Goal: Task Accomplishment & Management: Manage account settings

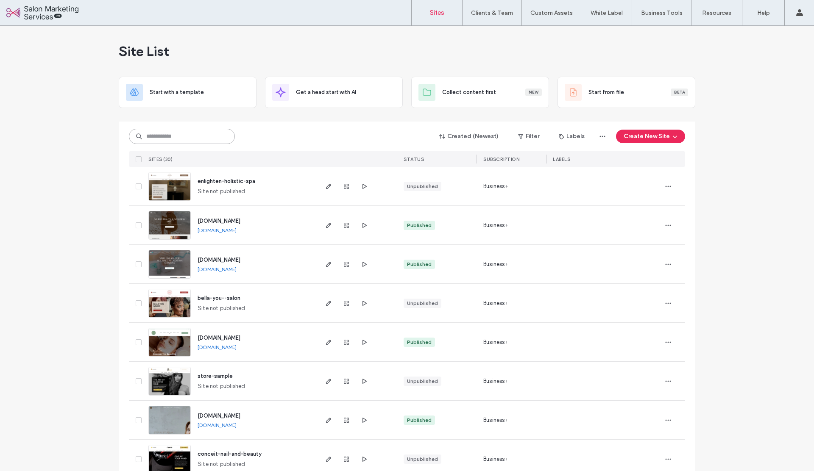
click at [196, 136] on input at bounding box center [182, 136] width 106 height 15
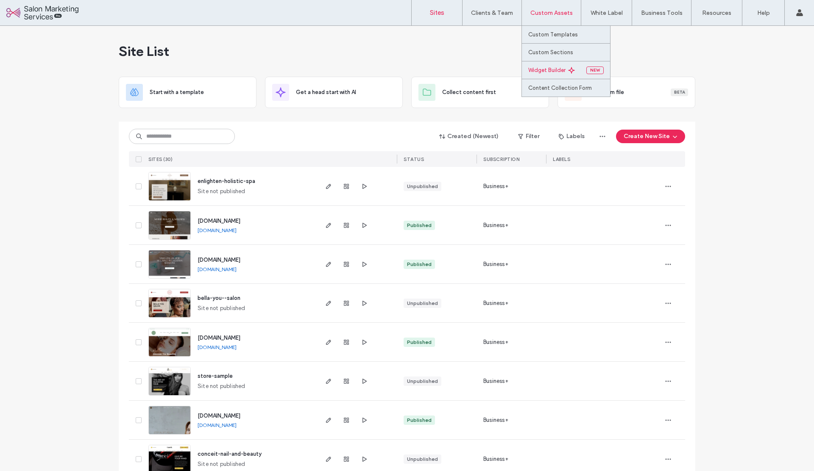
click at [542, 70] on label "Widget Builder" at bounding box center [546, 70] width 37 height 6
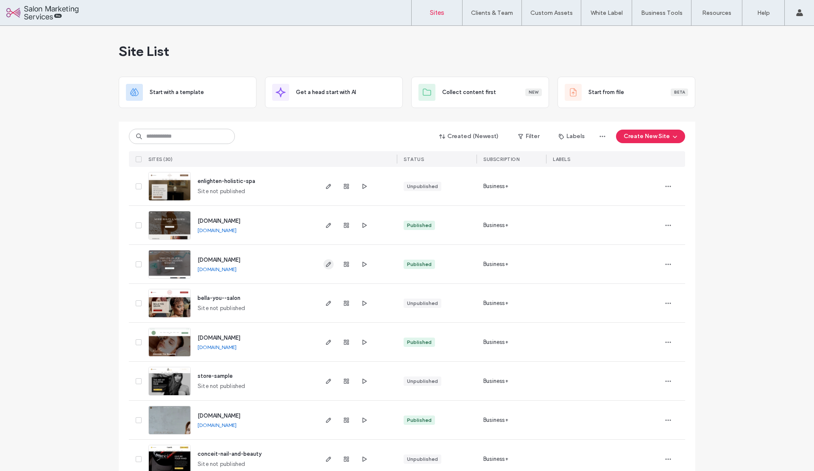
click at [325, 266] on icon "button" at bounding box center [328, 264] width 7 height 7
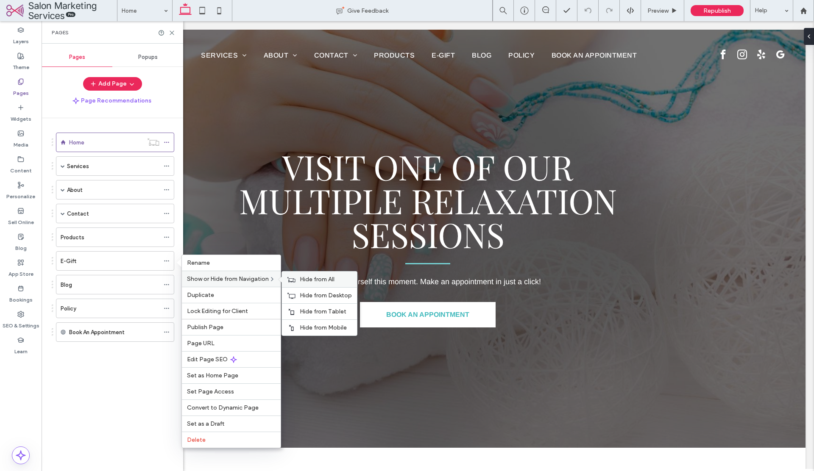
click at [322, 277] on span "Hide from All" at bounding box center [317, 279] width 35 height 7
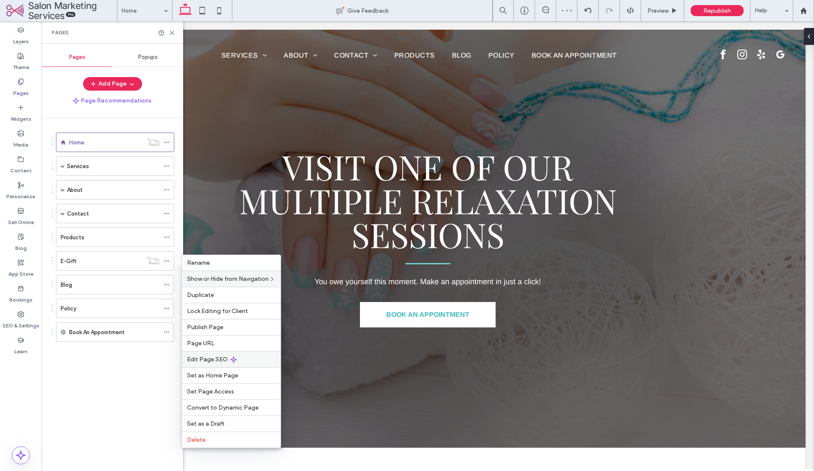
click at [217, 358] on span "Edit Page SEO" at bounding box center [207, 359] width 41 height 7
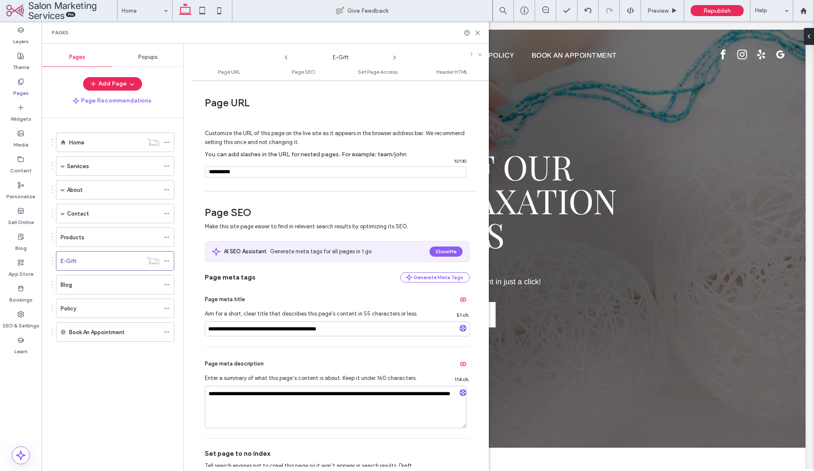
scroll to position [6, 0]
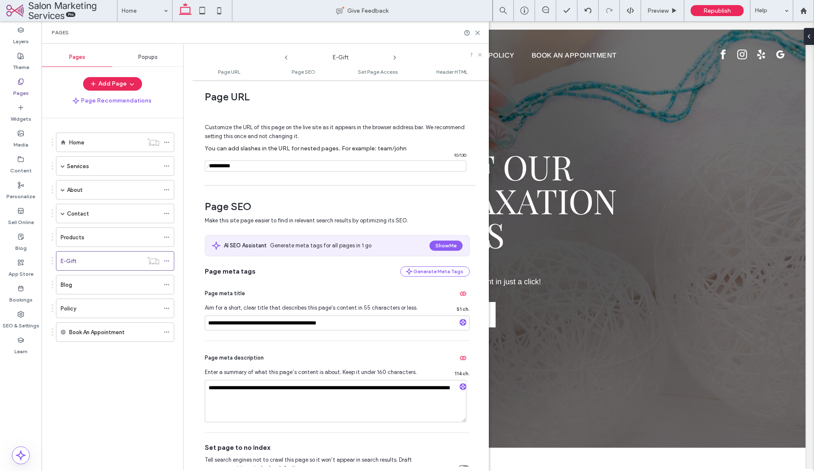
click at [465, 341] on div "**********" at bounding box center [337, 387] width 265 height 92
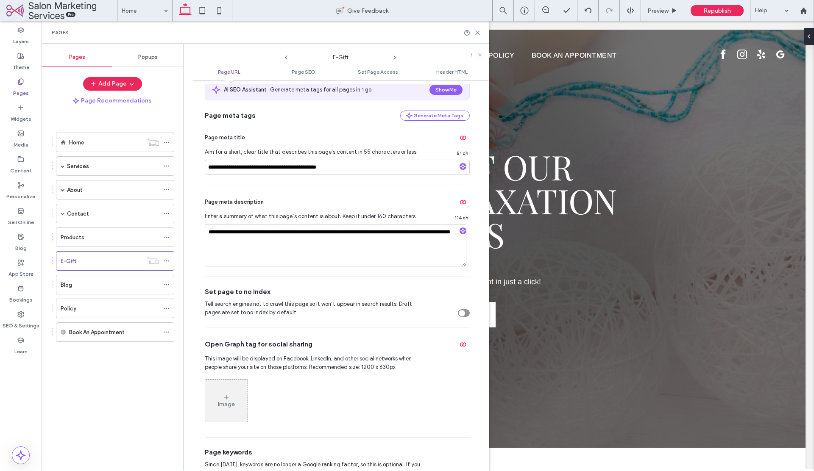
click at [460, 315] on div "**********" at bounding box center [337, 290] width 265 height 513
click at [465, 314] on div "toggle" at bounding box center [464, 314] width 12 height 8
click at [706, 11] on span "Republish" at bounding box center [717, 10] width 28 height 7
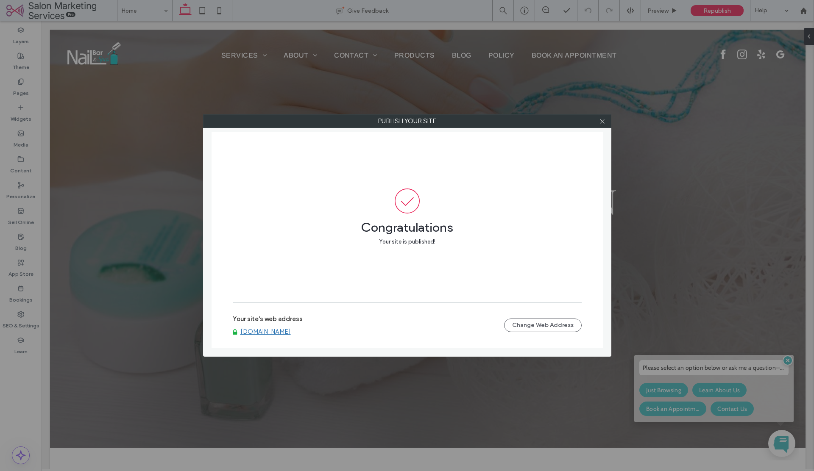
click at [284, 334] on link "[DOMAIN_NAME]" at bounding box center [265, 332] width 50 height 8
click at [600, 121] on icon at bounding box center [602, 121] width 6 height 6
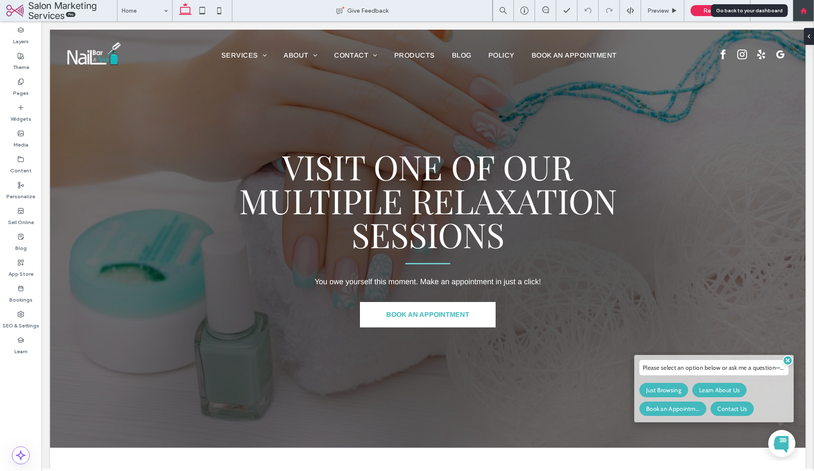
click at [805, 13] on use at bounding box center [803, 10] width 6 height 6
